Goal: Find specific page/section: Find specific page/section

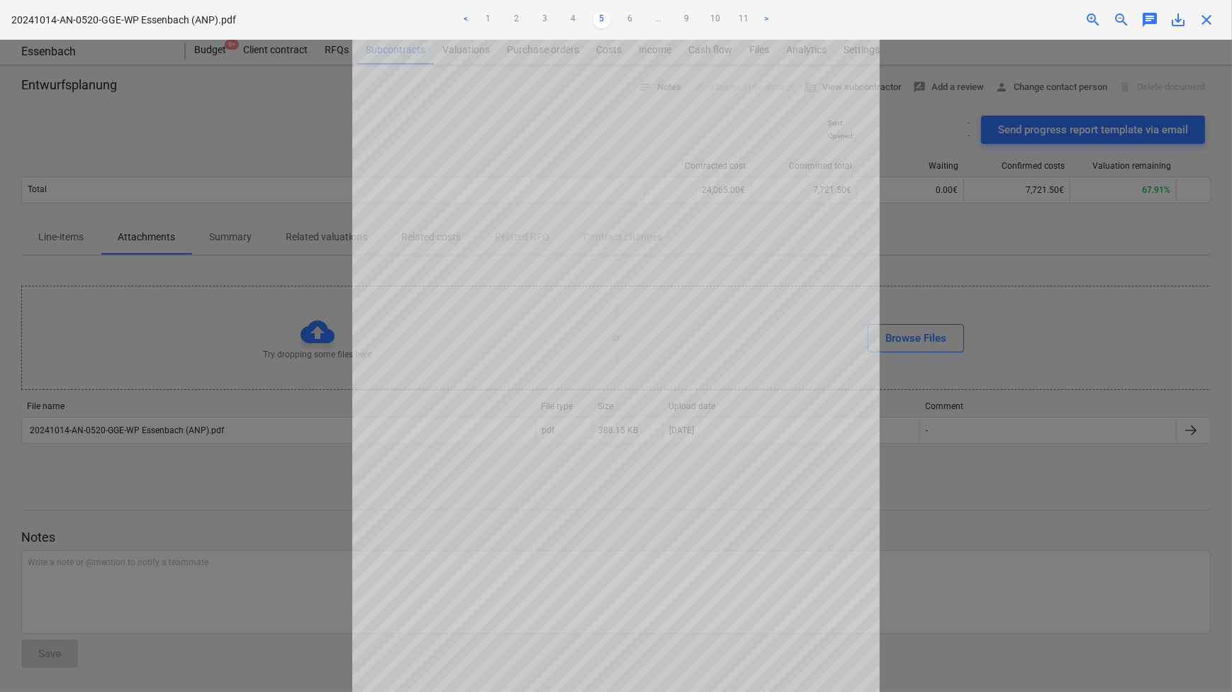
scroll to position [96, 0]
click at [635, 20] on link "6" at bounding box center [630, 19] width 17 height 17
click at [649, 16] on link "7" at bounding box center [644, 19] width 17 height 17
click at [657, 20] on link "8" at bounding box center [658, 19] width 17 height 17
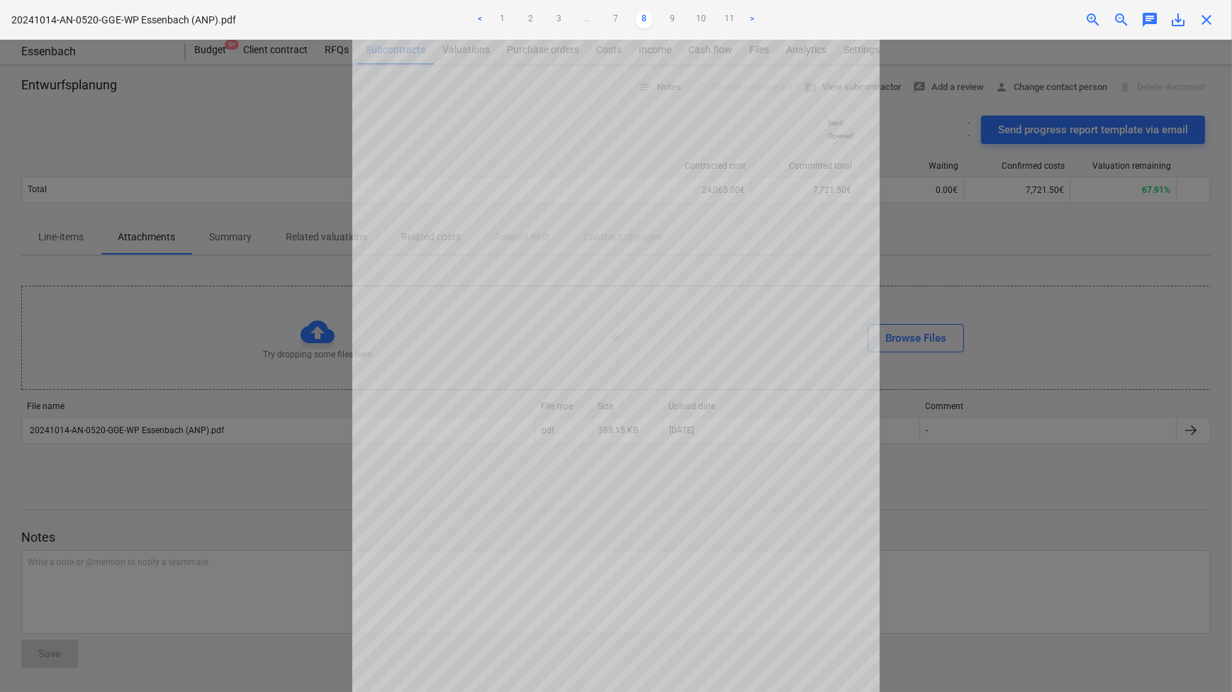
click at [1195, 21] on div "close" at bounding box center [1206, 19] width 28 height 17
click at [1201, 21] on span "close" at bounding box center [1206, 19] width 17 height 17
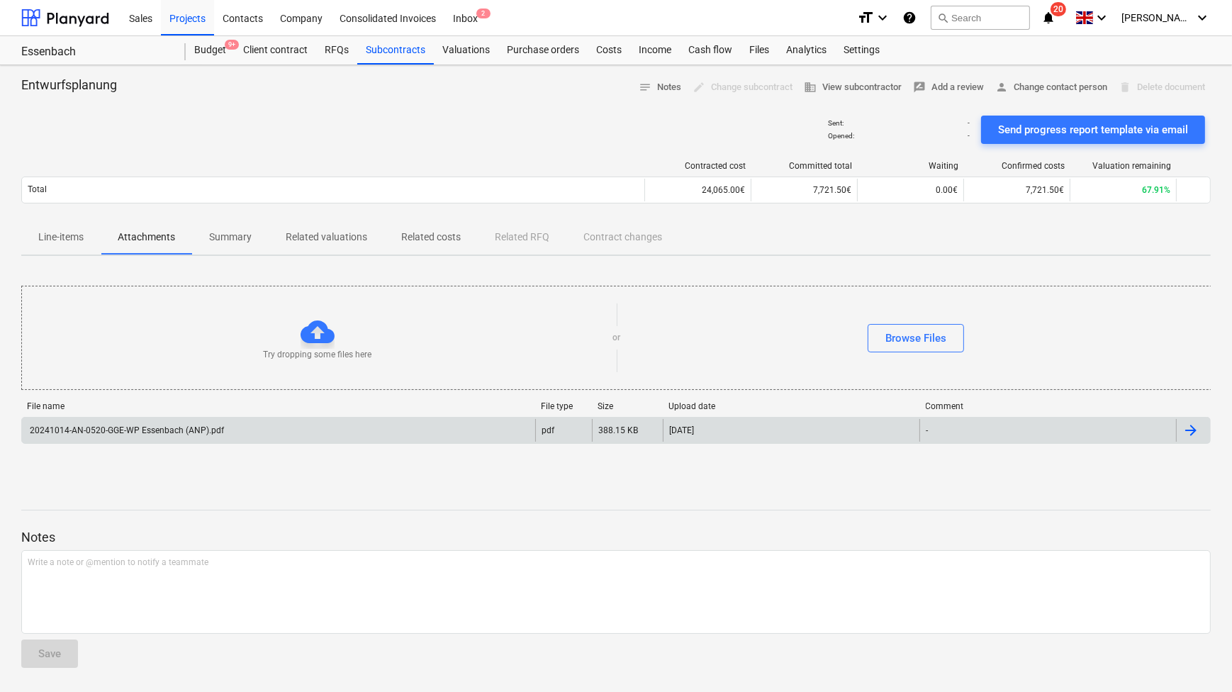
click at [1185, 428] on div at bounding box center [1191, 430] width 17 height 17
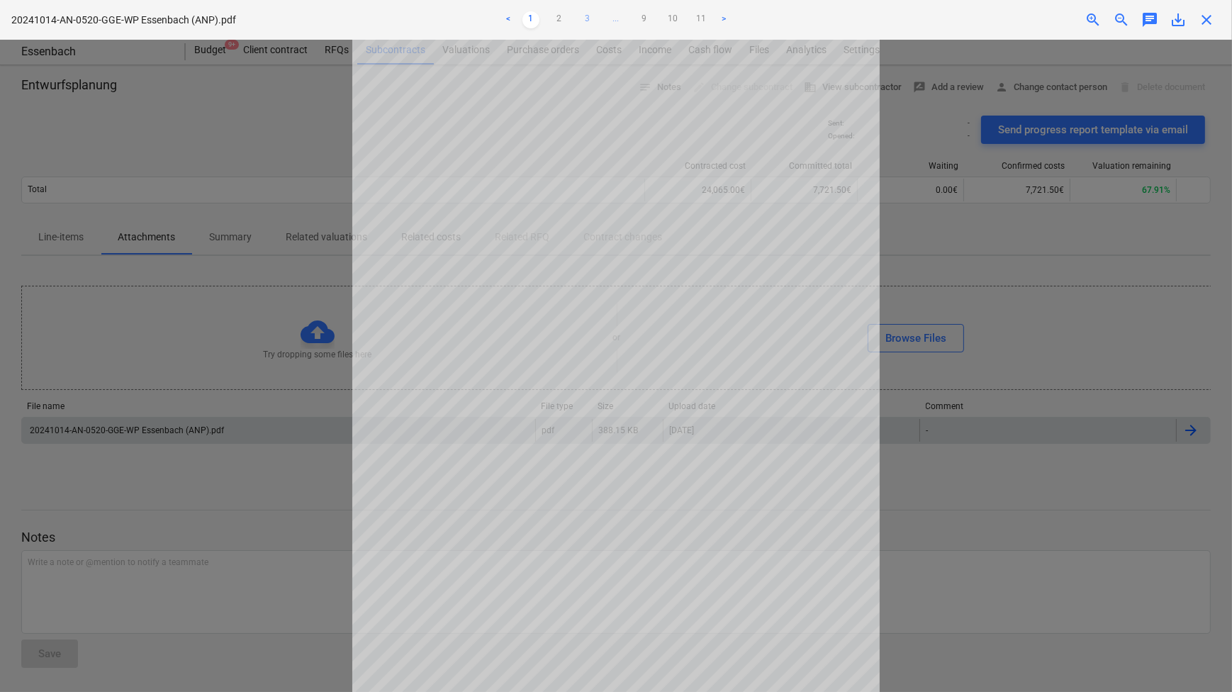
click at [588, 15] on link "3" at bounding box center [587, 19] width 17 height 17
click at [601, 21] on link "4" at bounding box center [601, 19] width 17 height 17
click at [611, 21] on link "5" at bounding box center [616, 19] width 17 height 17
click at [626, 16] on link "6" at bounding box center [630, 19] width 17 height 17
click at [639, 18] on link "7" at bounding box center [644, 19] width 17 height 17
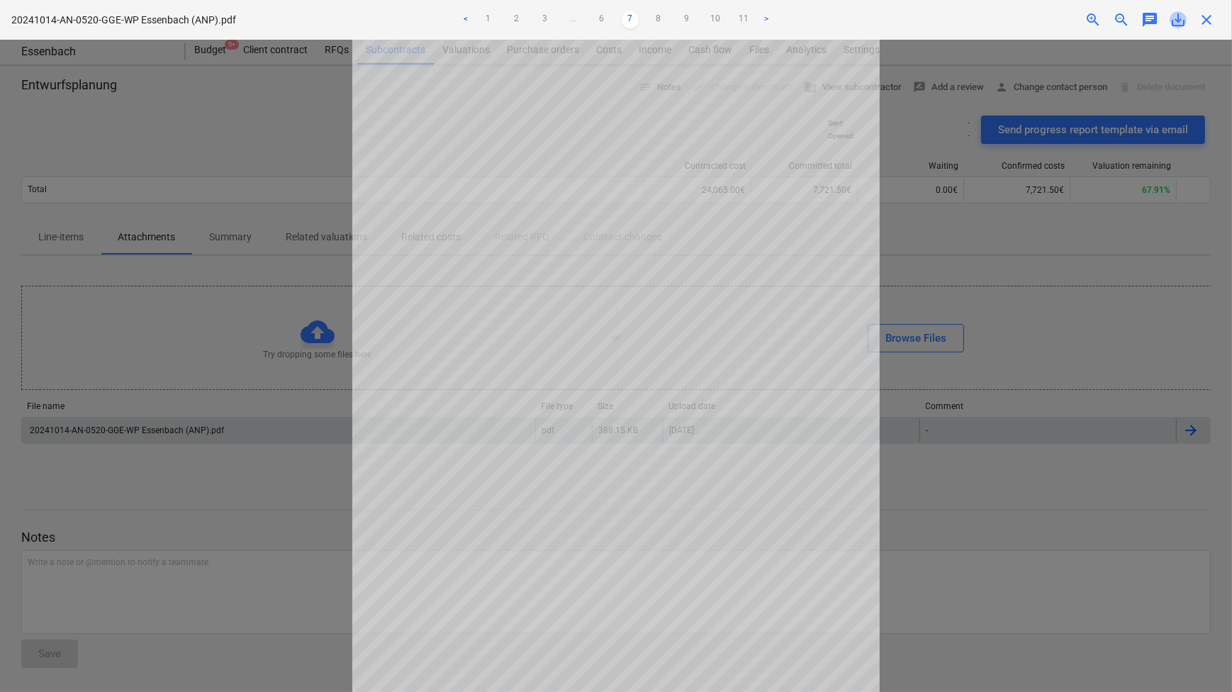
click at [1183, 24] on span "save_alt" at bounding box center [1178, 19] width 17 height 17
